Goal: Information Seeking & Learning: Learn about a topic

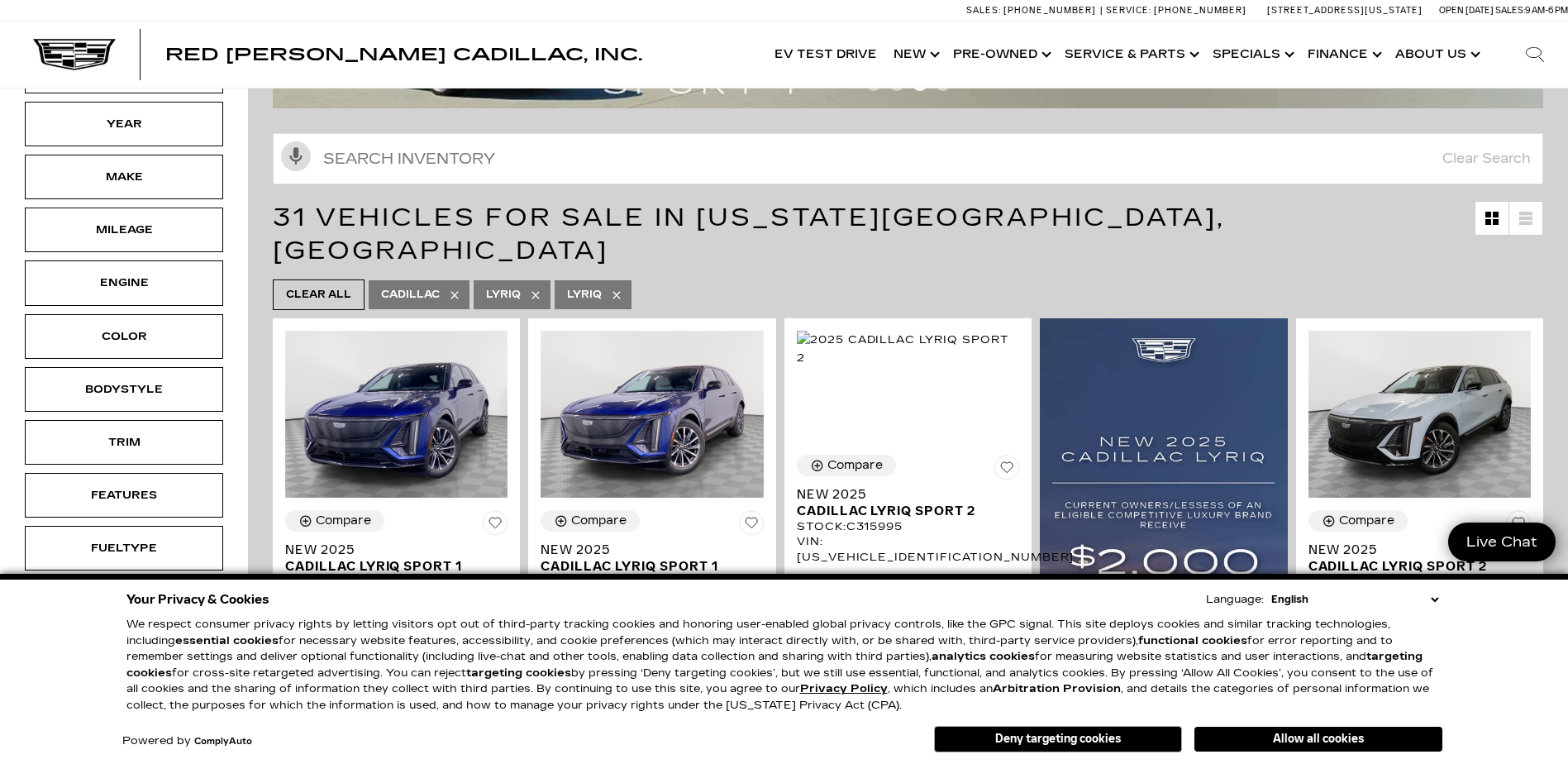
click at [1080, 742] on button "Deny targeting cookies" at bounding box center [1058, 739] width 248 height 26
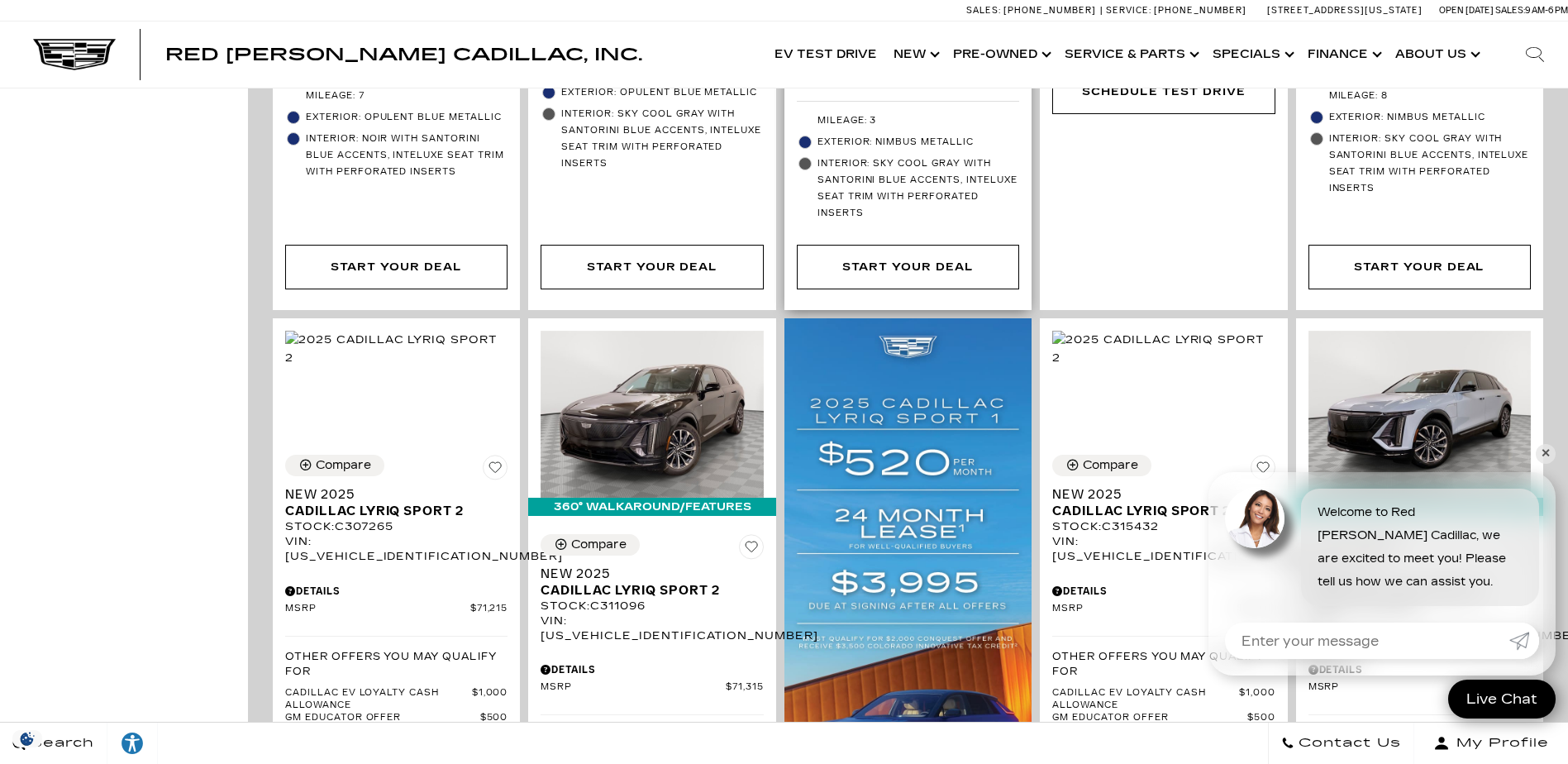
scroll to position [1157, 0]
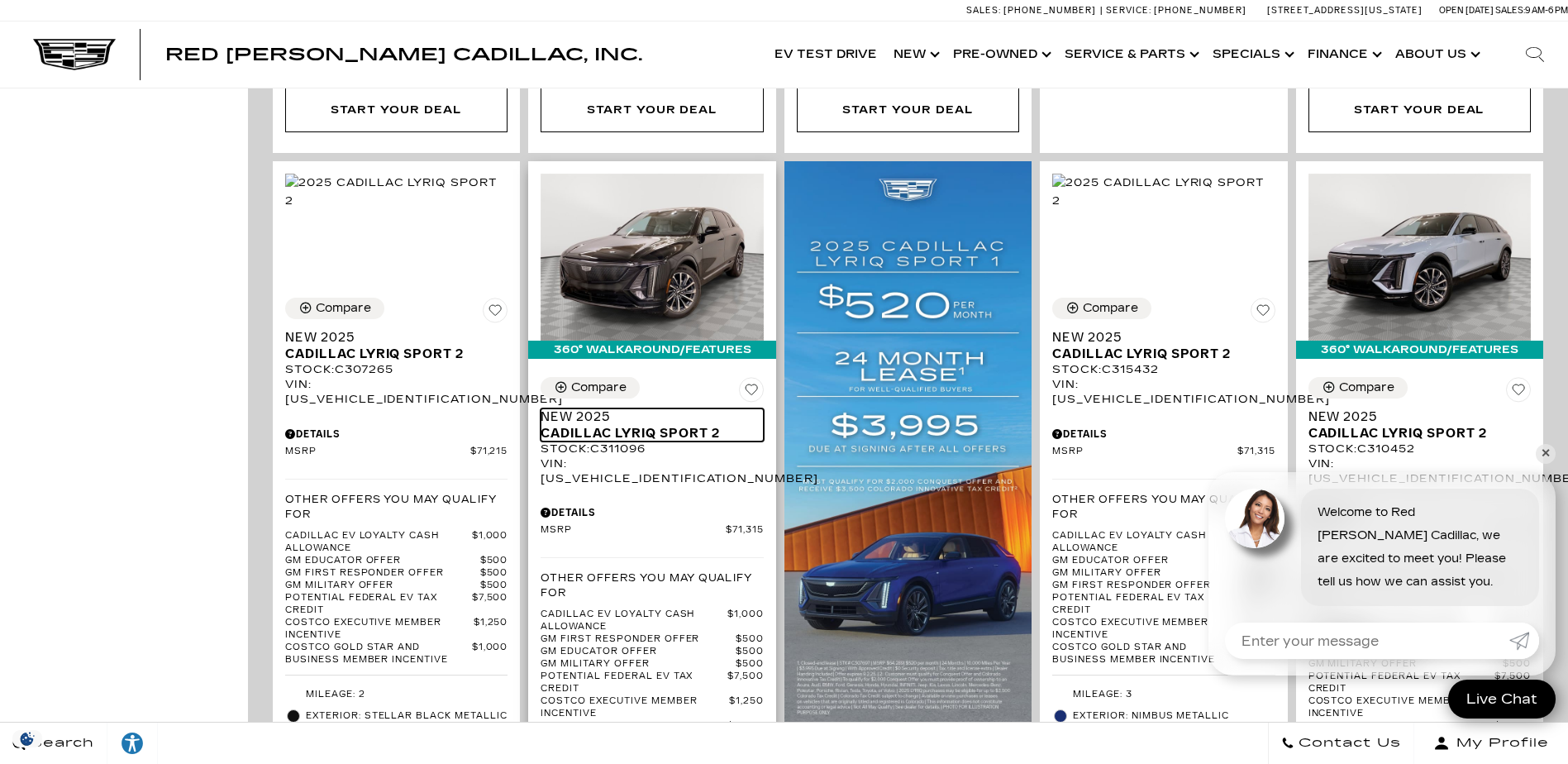
click at [643, 425] on span "Cadillac LYRIQ Sport 2" at bounding box center [645, 433] width 210 height 17
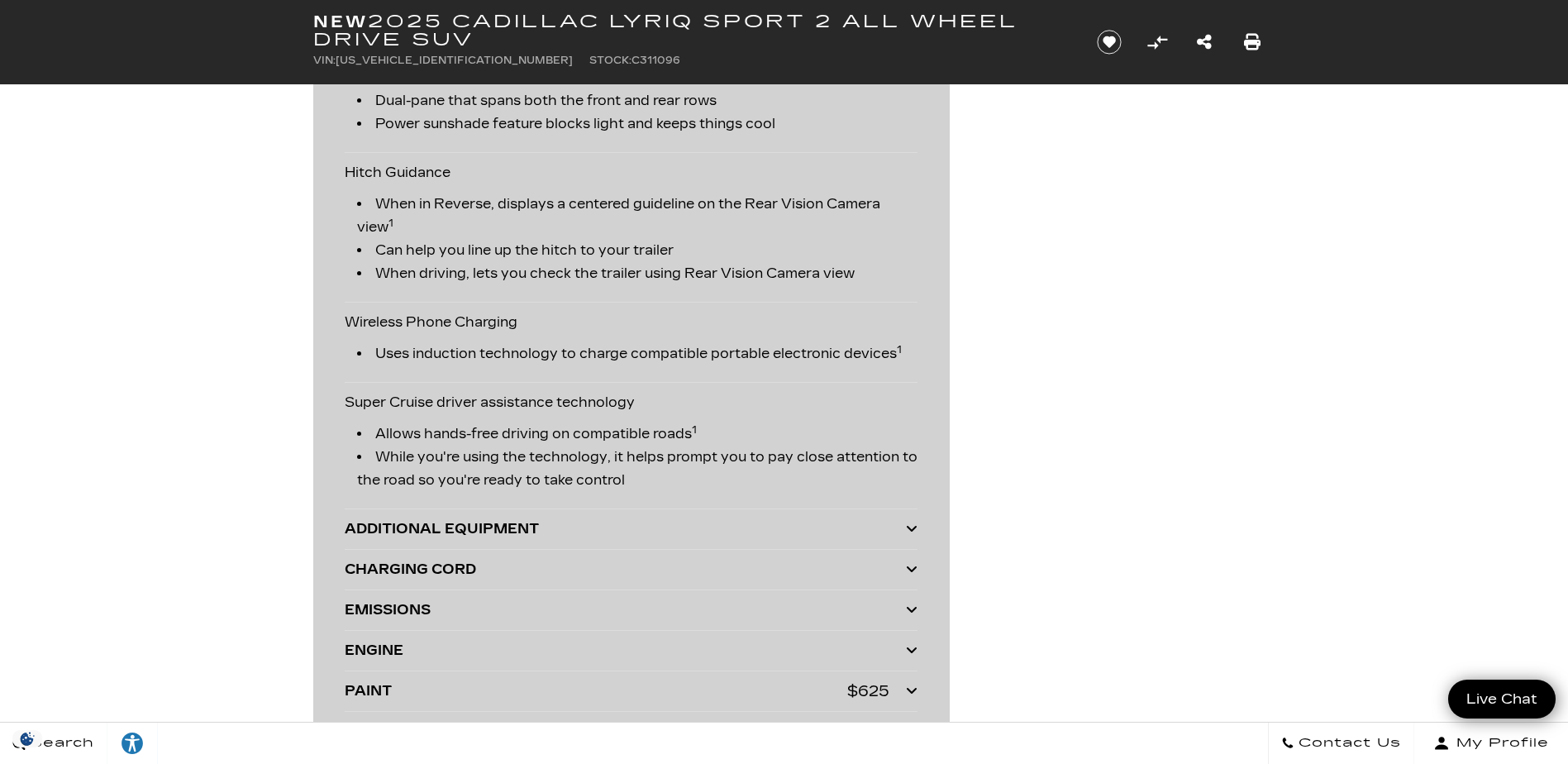
scroll to position [3834, 0]
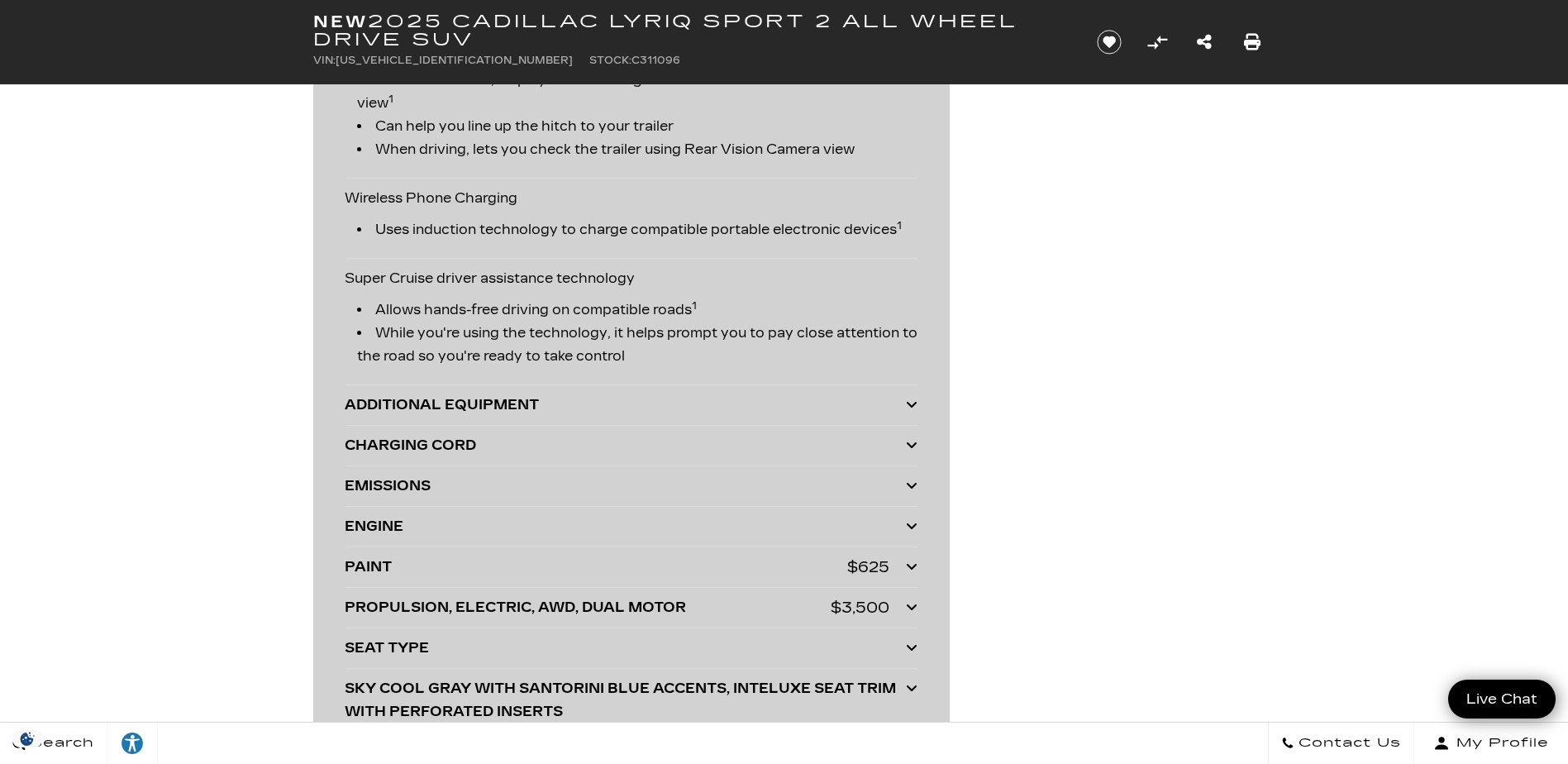
click at [909, 404] on icon at bounding box center [912, 404] width 12 height 14
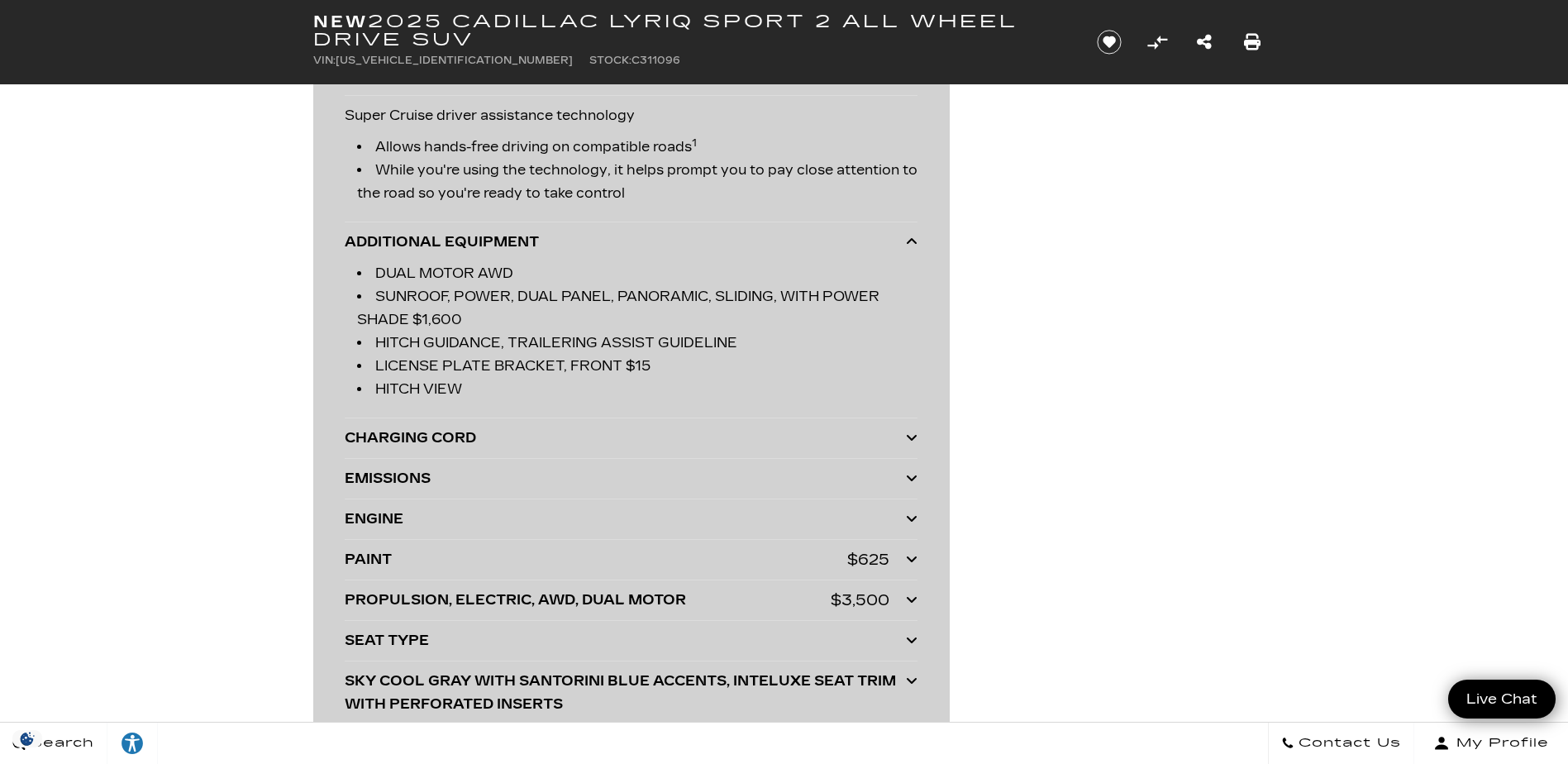
scroll to position [3751, 0]
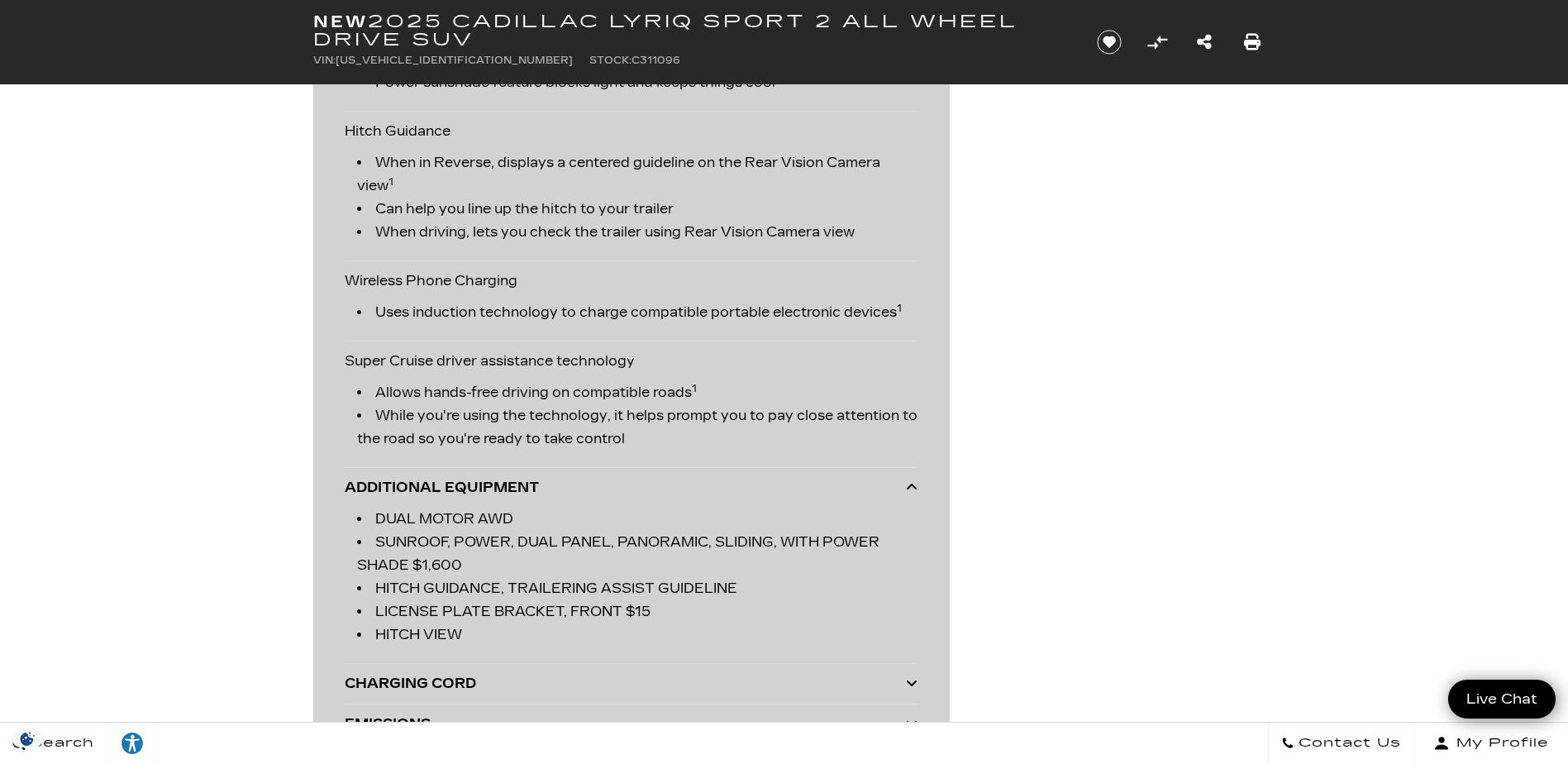
click at [911, 486] on icon at bounding box center [912, 487] width 12 height 14
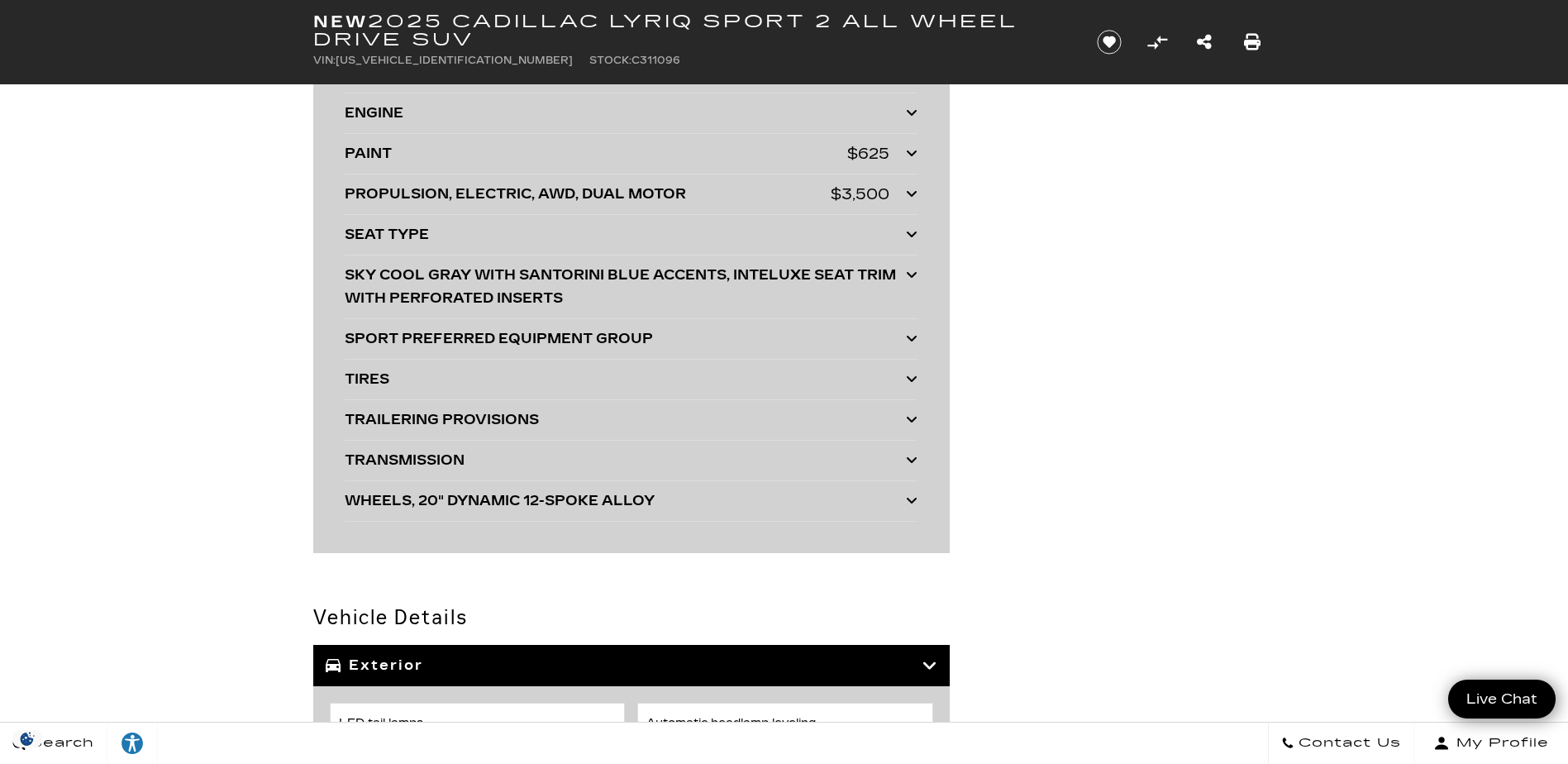
scroll to position [4660, 0]
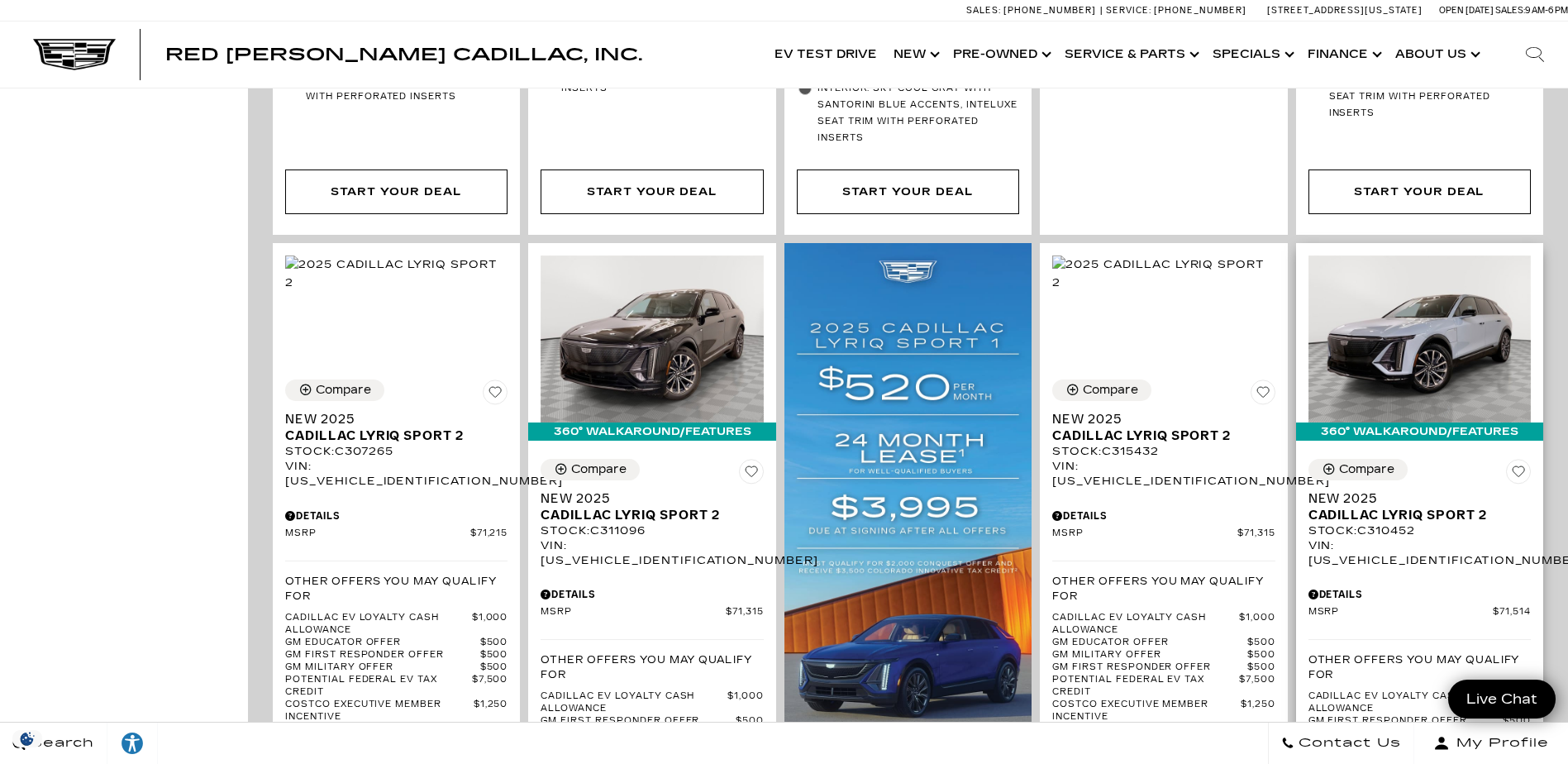
scroll to position [1075, 0]
click at [1452, 353] on img at bounding box center [1419, 339] width 222 height 167
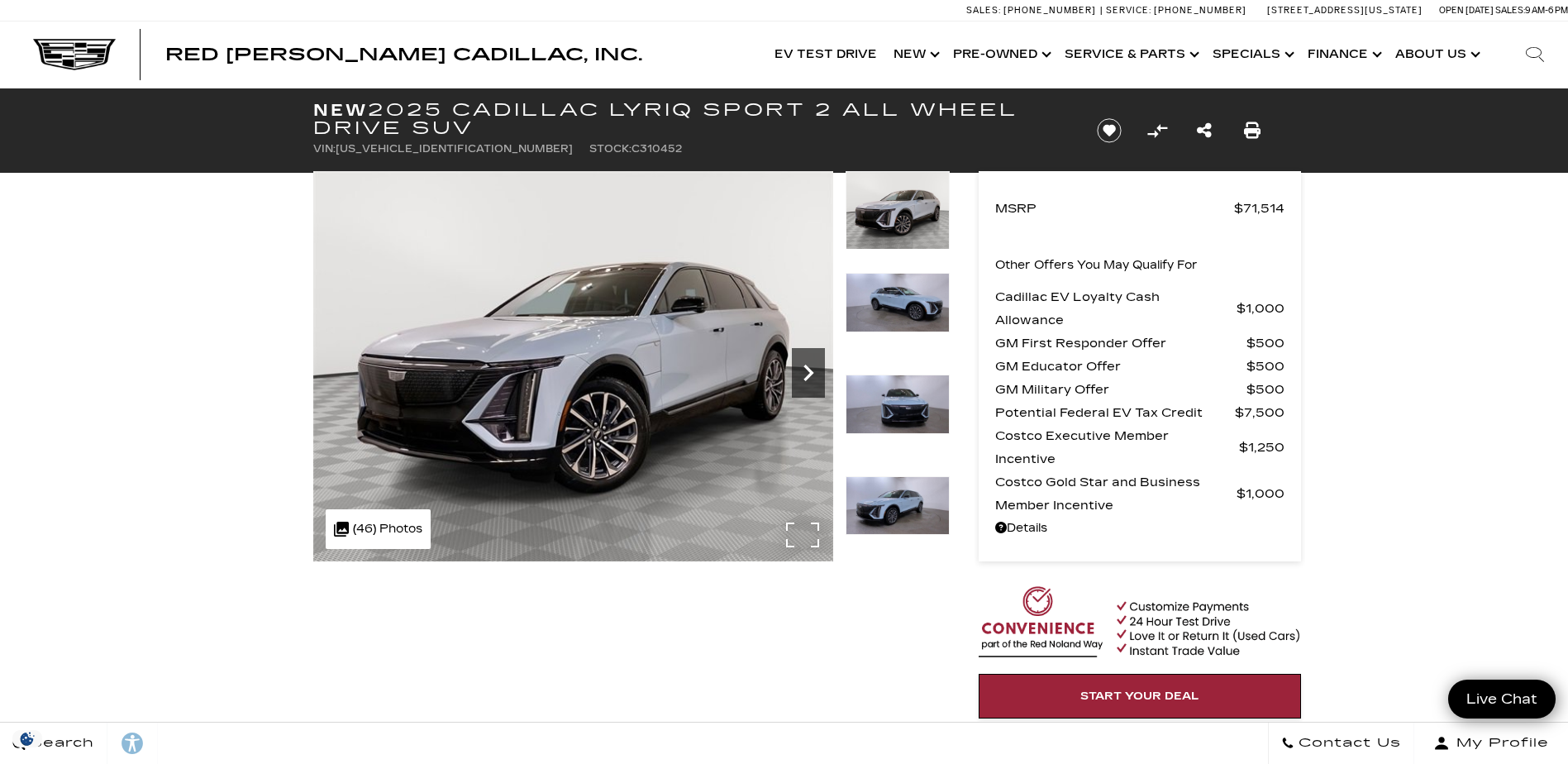
click at [797, 374] on icon "Next" at bounding box center [808, 372] width 33 height 33
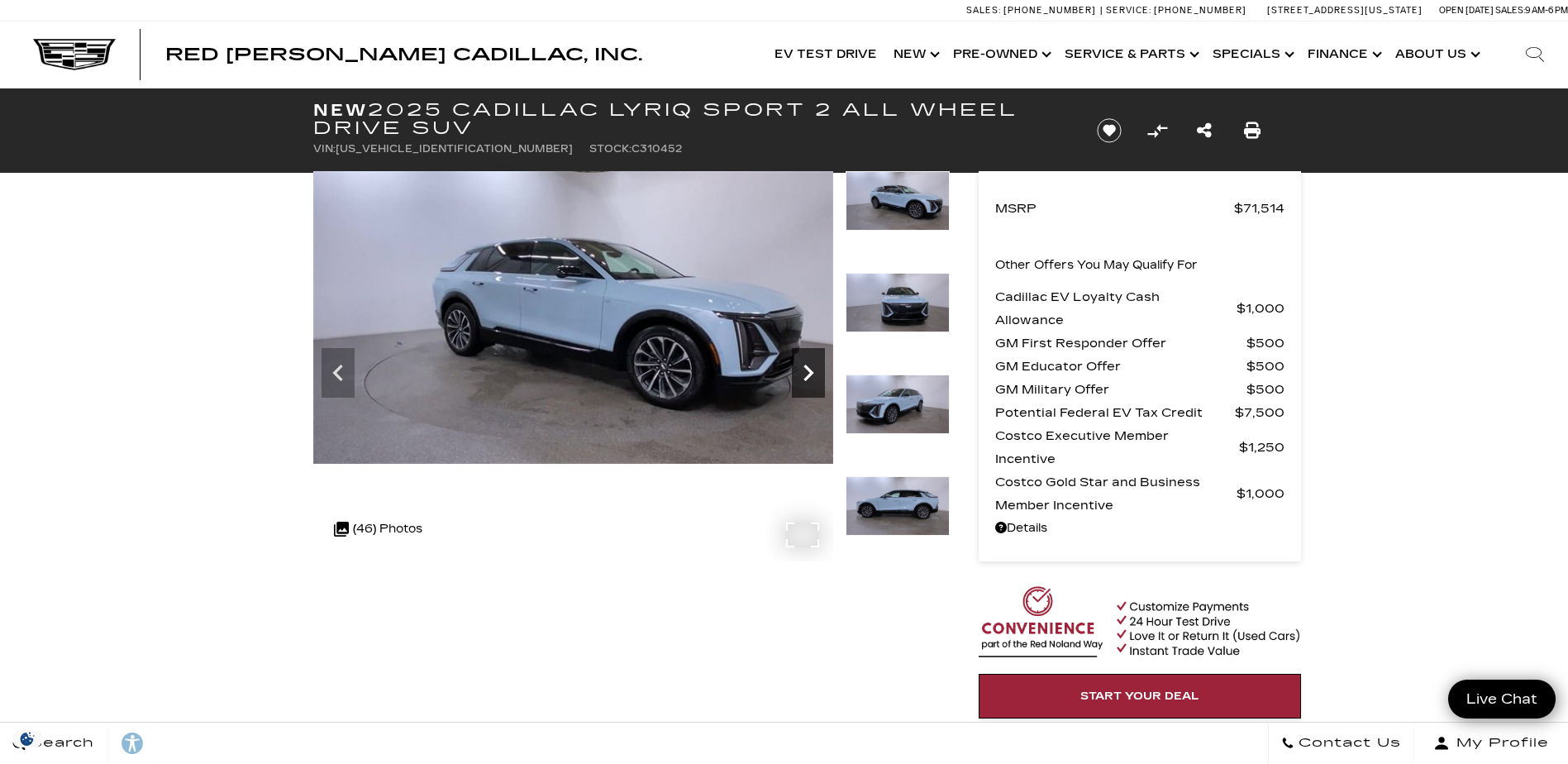
click at [807, 374] on icon "Next" at bounding box center [808, 372] width 33 height 33
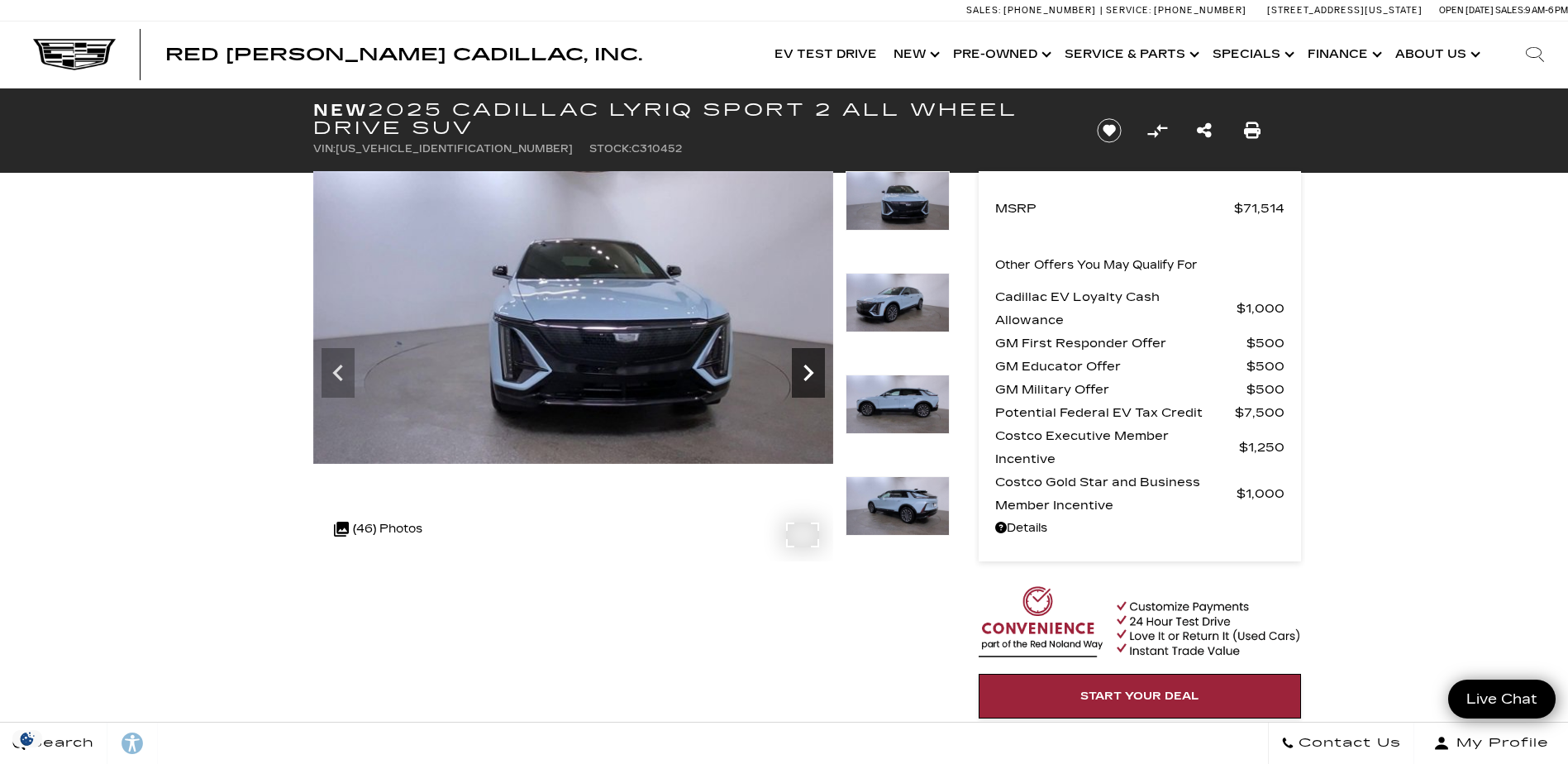
click at [807, 374] on icon "Next" at bounding box center [808, 372] width 33 height 33
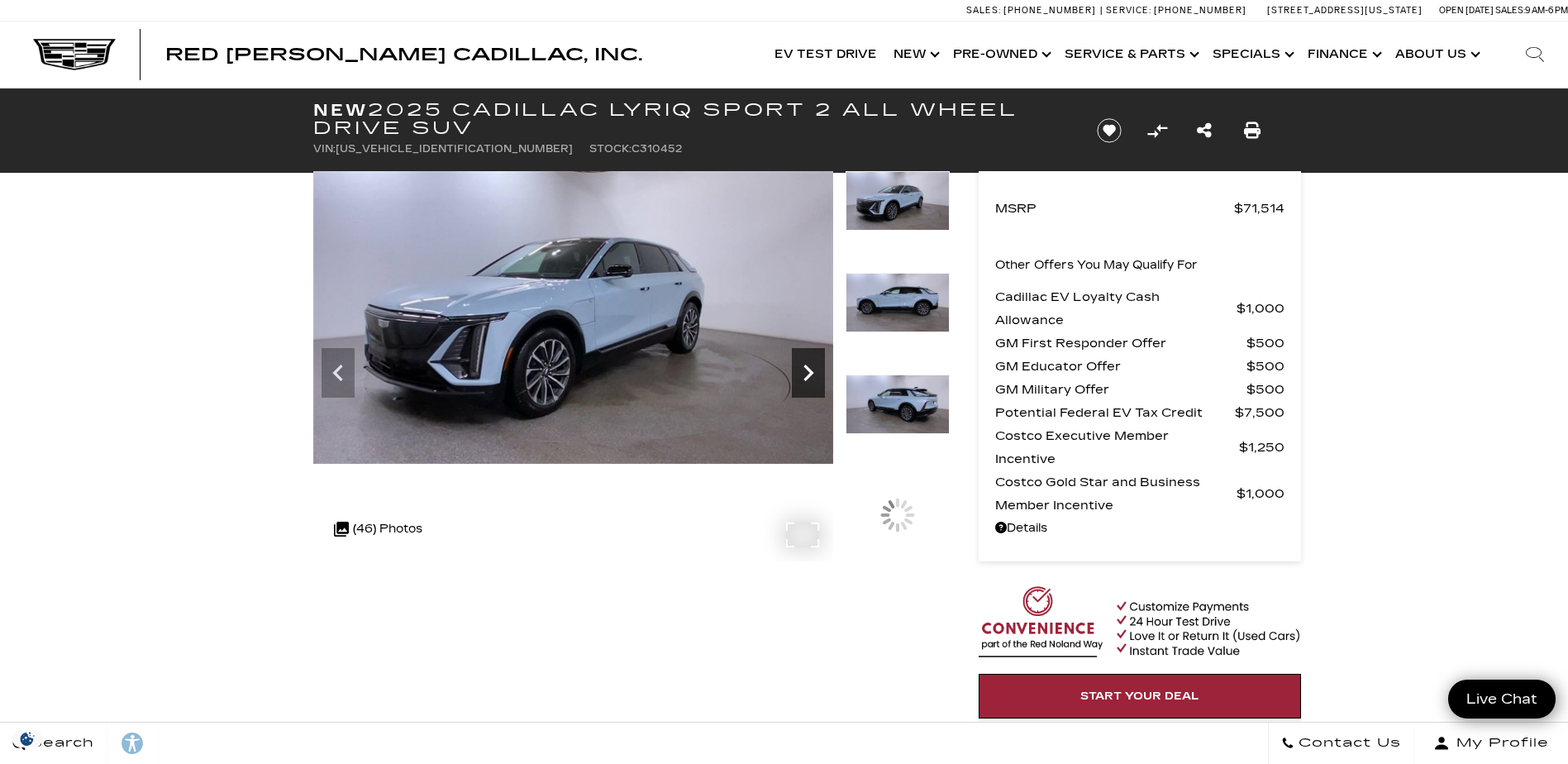
click at [807, 374] on icon "Next" at bounding box center [808, 372] width 33 height 33
